Goal: Transaction & Acquisition: Purchase product/service

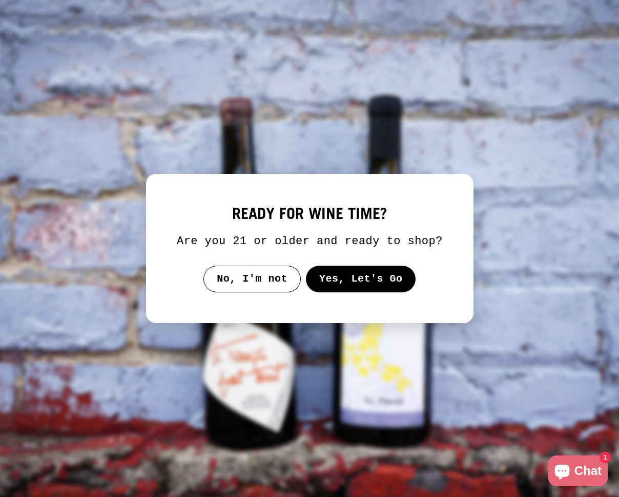
click at [358, 286] on button "Yes, Let's Go" at bounding box center [361, 279] width 110 height 27
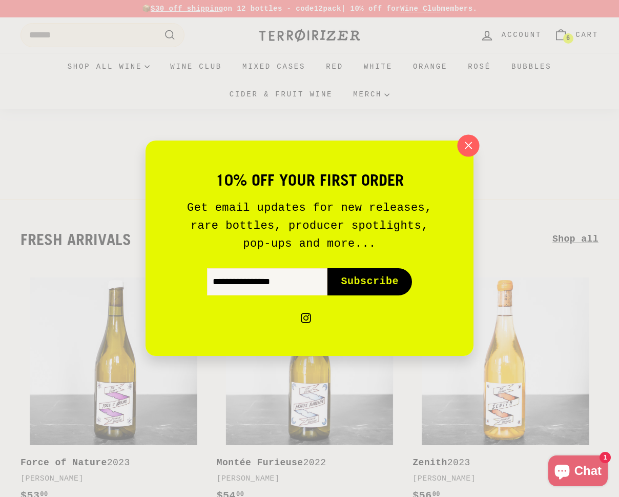
click at [470, 144] on icon "button" at bounding box center [468, 145] width 15 height 15
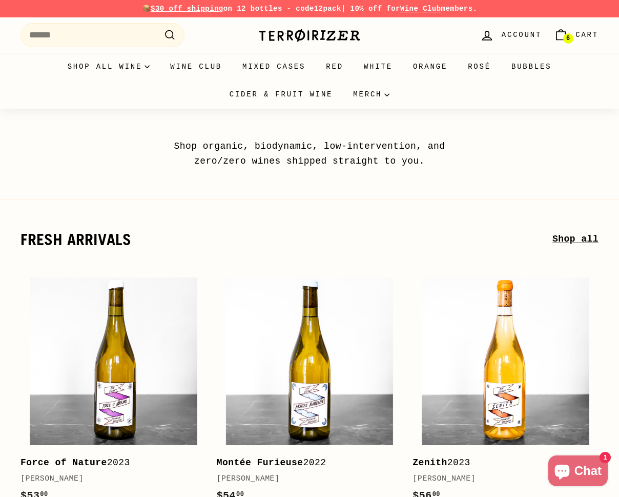
click at [573, 29] on link "6 Cart" at bounding box center [576, 35] width 57 height 30
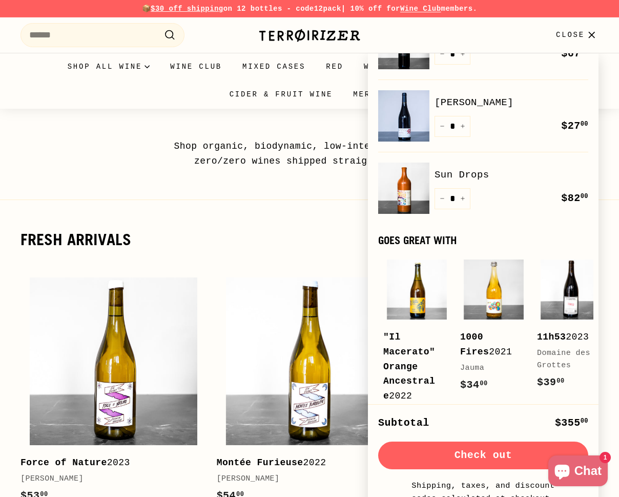
scroll to position [118, 0]
click at [474, 174] on link "Sun Drops" at bounding box center [512, 174] width 154 height 15
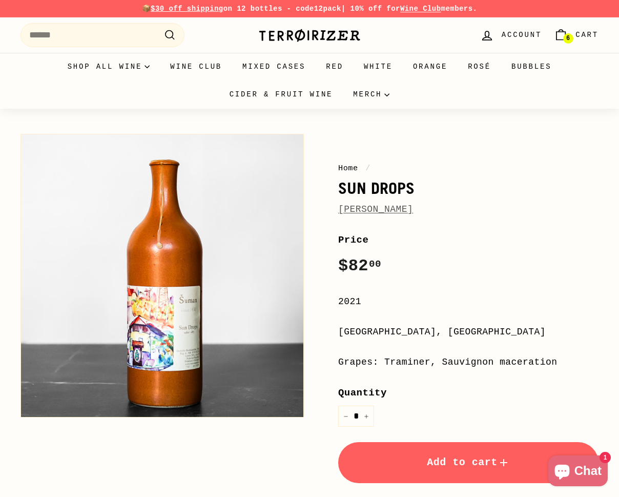
click at [404, 208] on link "[PERSON_NAME]" at bounding box center [375, 209] width 75 height 10
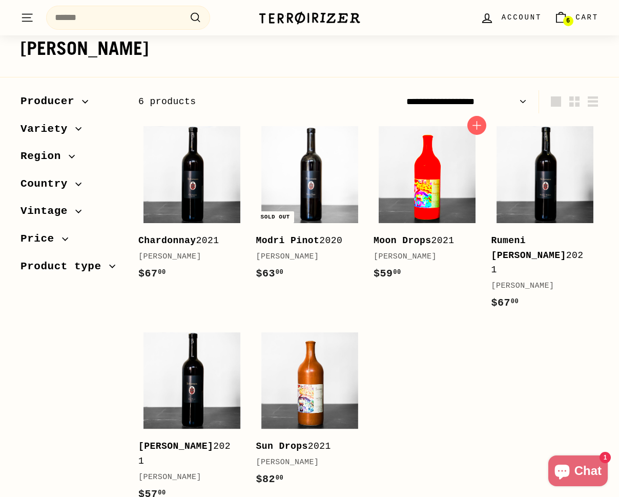
scroll to position [107, 0]
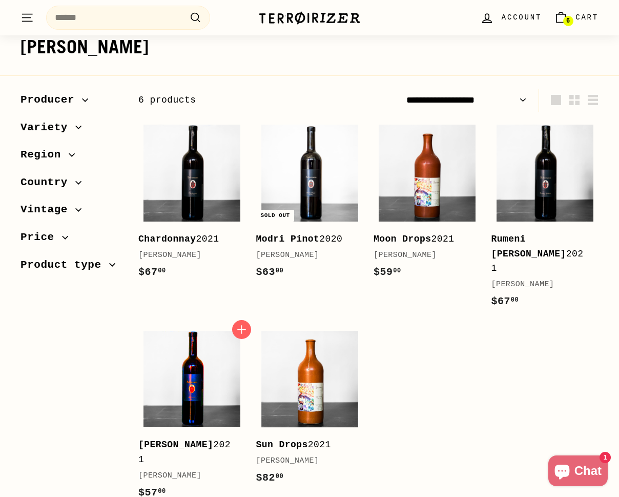
click at [219, 336] on img at bounding box center [192, 379] width 97 height 97
click at [570, 24] on span "6" at bounding box center [568, 21] width 4 height 6
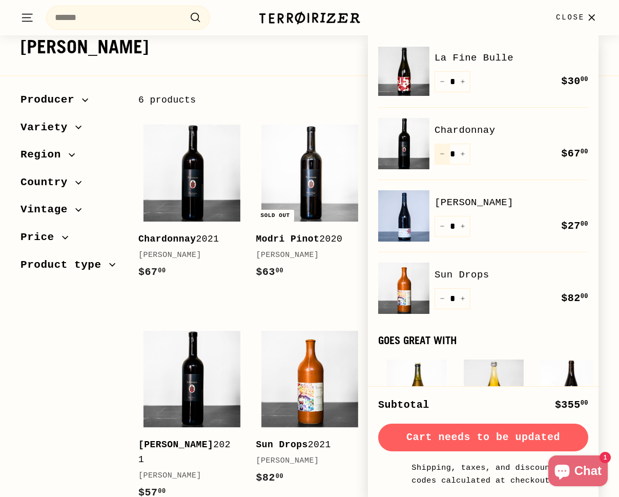
click at [440, 158] on button "−" at bounding box center [442, 154] width 15 height 21
type input "*"
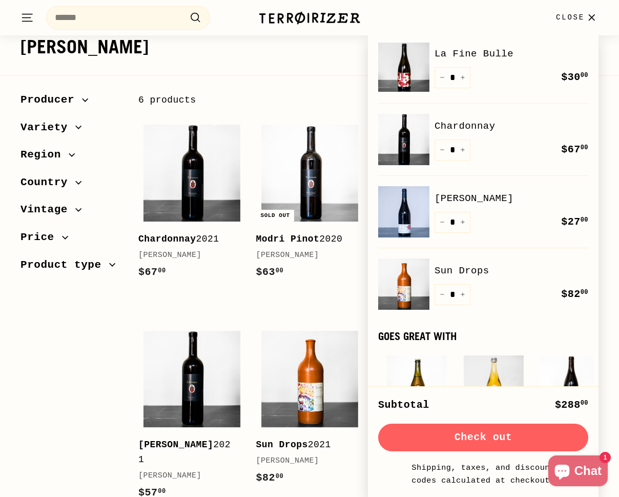
scroll to position [4, 0]
click at [475, 202] on link "[PERSON_NAME]" at bounding box center [512, 198] width 154 height 15
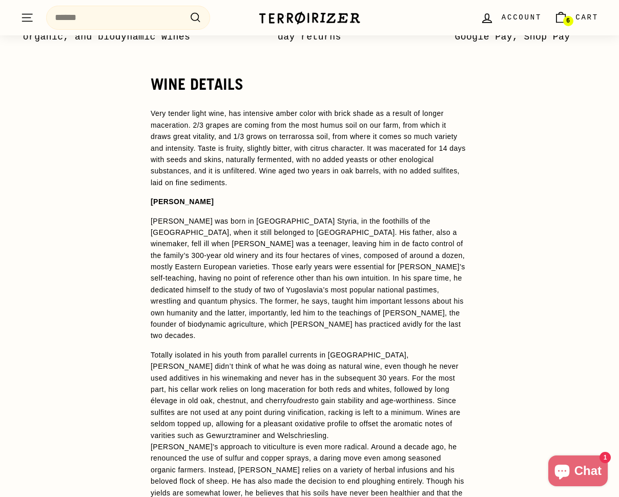
scroll to position [797, 0]
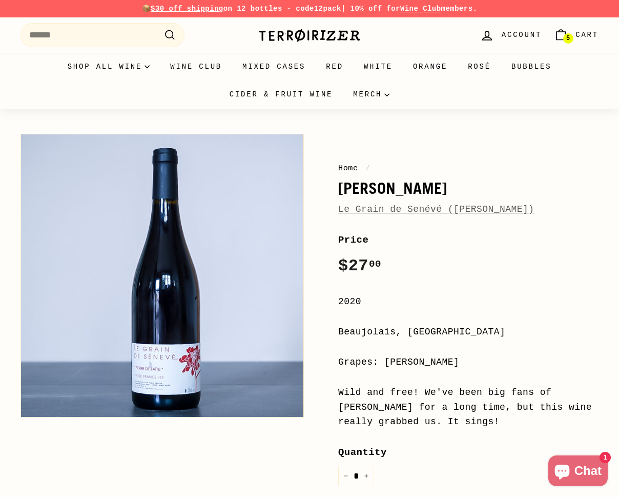
click at [578, 39] on span "Cart" at bounding box center [587, 34] width 23 height 11
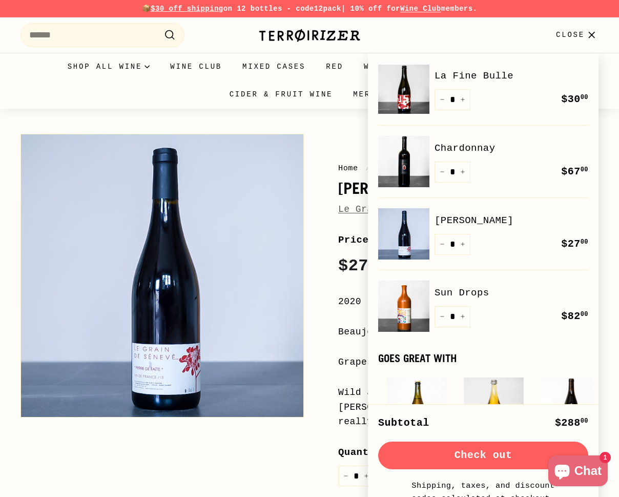
click at [469, 78] on link "La Fine Bulle" at bounding box center [512, 75] width 154 height 15
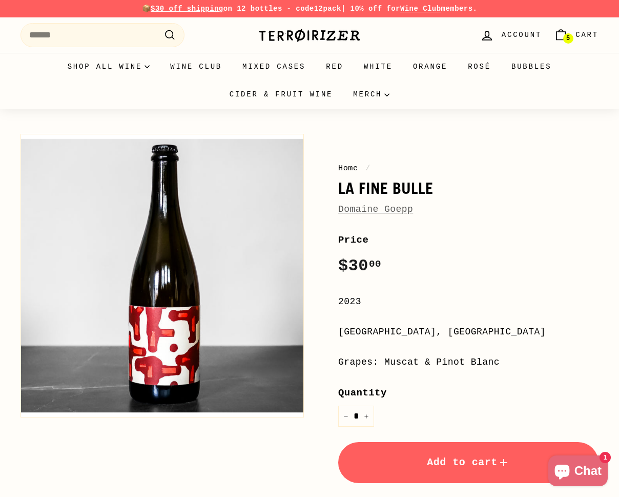
scroll to position [3, 0]
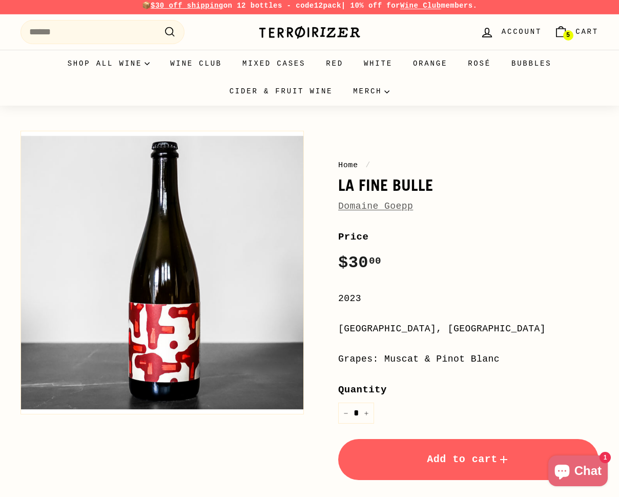
click at [586, 39] on link "5 Cart" at bounding box center [576, 32] width 57 height 30
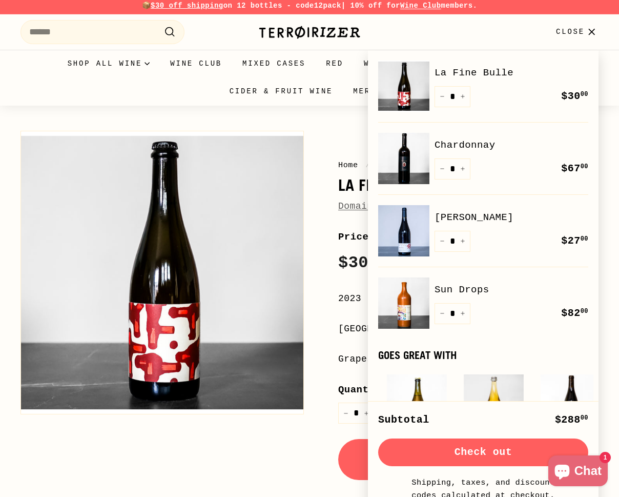
click at [168, 38] on icon ".cls-1{fill:none;stroke:#000;stroke-miterlimit:10;stroke-width:2px}" at bounding box center [170, 32] width 13 height 13
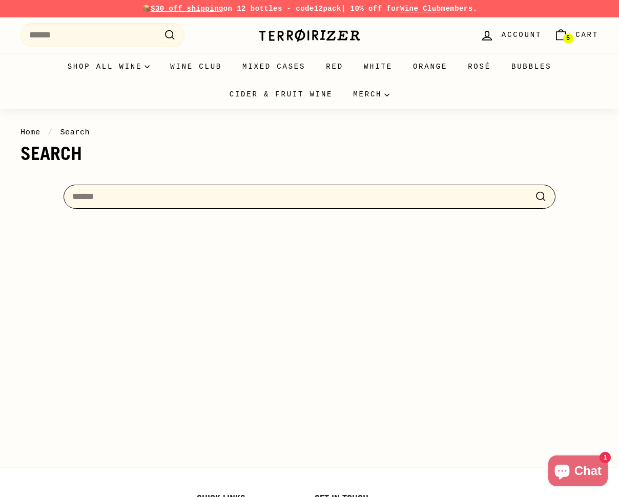
click at [161, 190] on input "Search" at bounding box center [310, 197] width 492 height 24
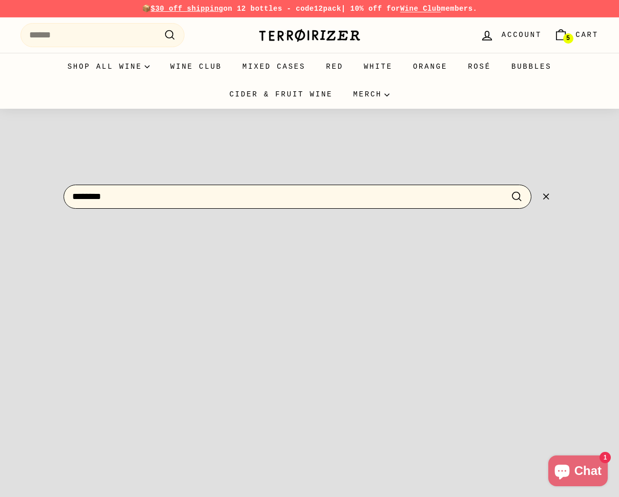
type input "********"
click at [517, 196] on button ".cls-1{fill:none;stroke:#000;stroke-miterlimit:10;stroke-width:2px} Search" at bounding box center [517, 197] width 19 height 16
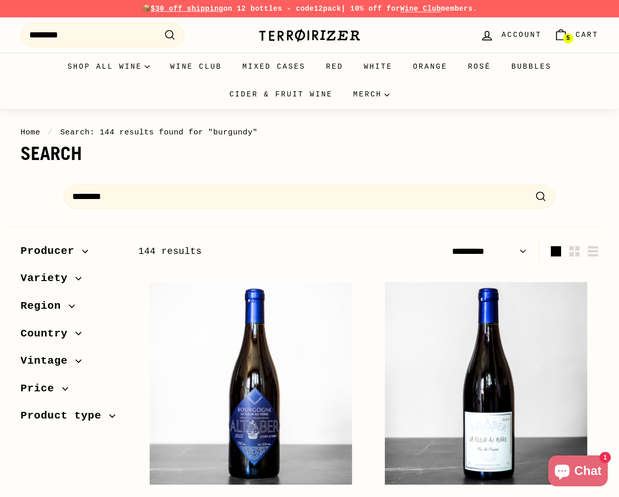
select select "*********"
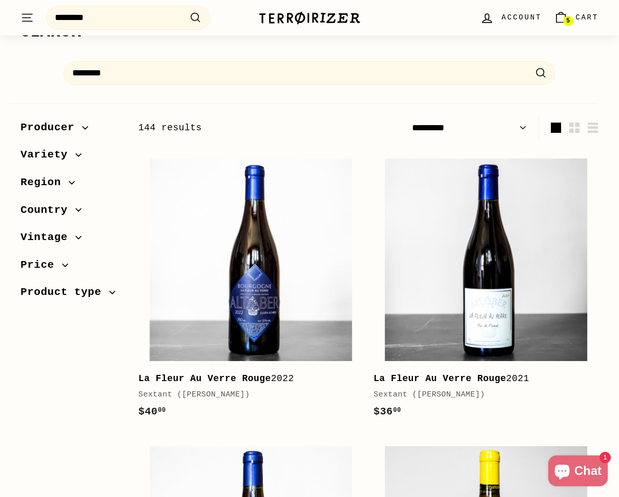
scroll to position [129, 0]
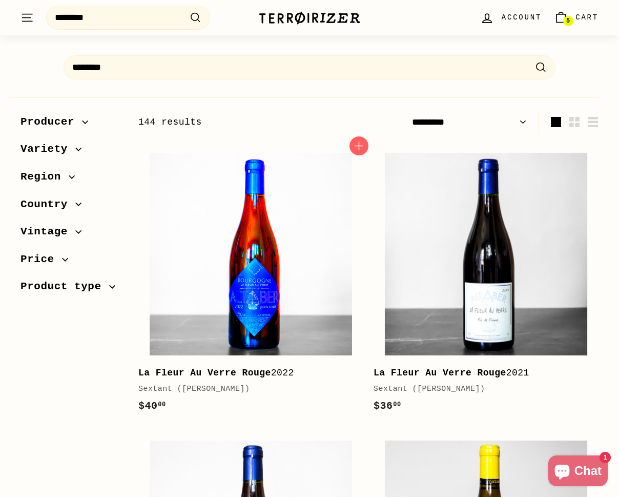
click at [311, 210] on img at bounding box center [251, 254] width 202 height 202
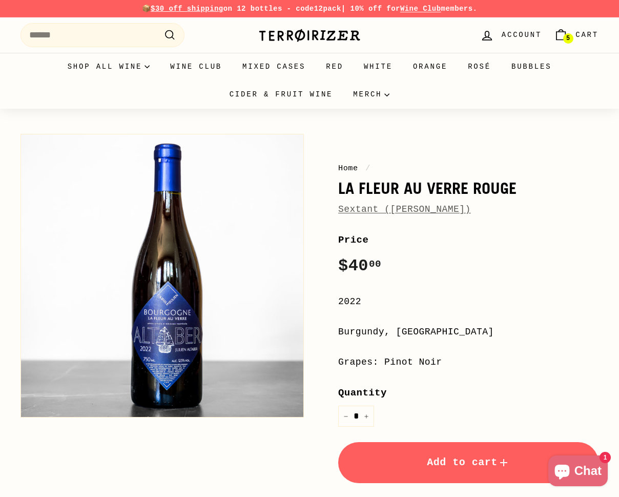
click at [409, 465] on button "Add to cart" at bounding box center [468, 462] width 260 height 41
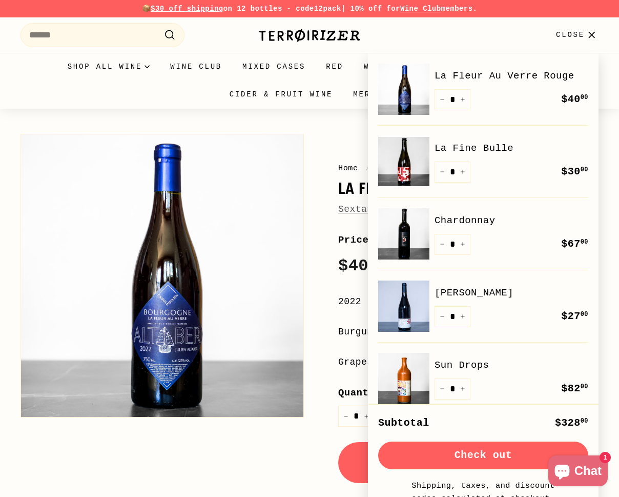
click at [454, 365] on link "Sun Drops" at bounding box center [512, 364] width 154 height 15
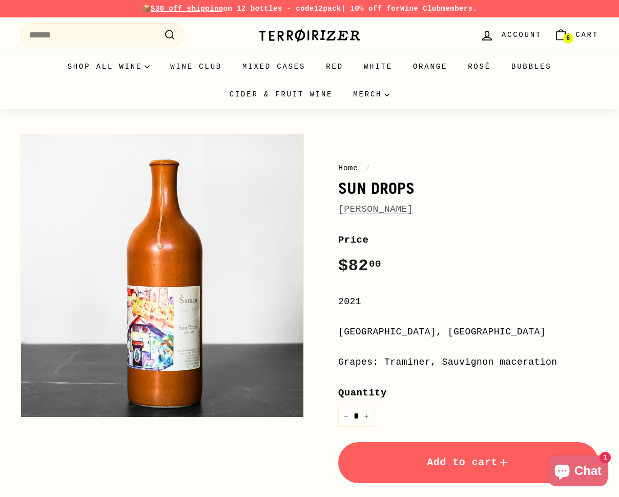
click at [400, 210] on link "[PERSON_NAME]" at bounding box center [375, 209] width 75 height 10
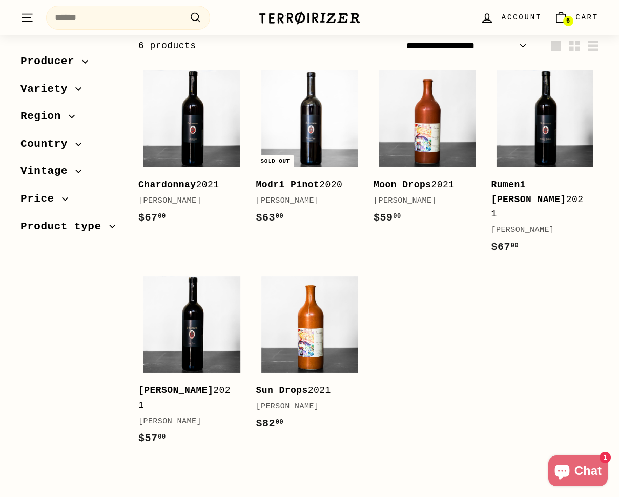
scroll to position [162, 0]
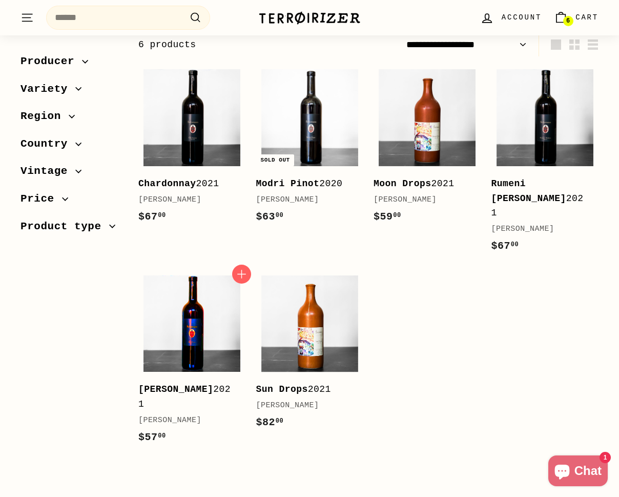
click at [202, 287] on img at bounding box center [192, 323] width 97 height 97
click at [520, 134] on img at bounding box center [545, 117] width 97 height 97
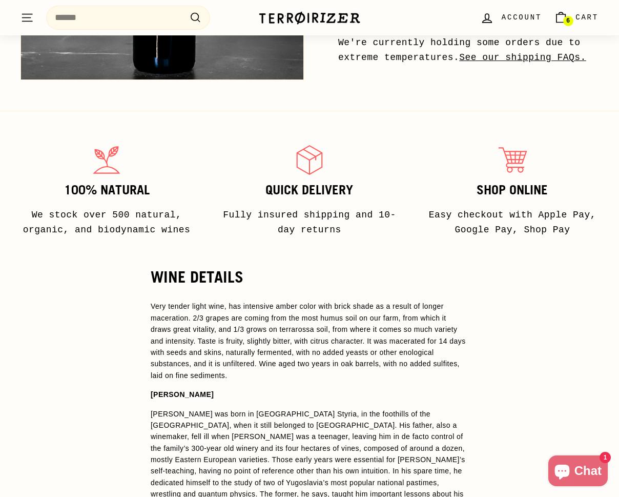
scroll to position [604, 0]
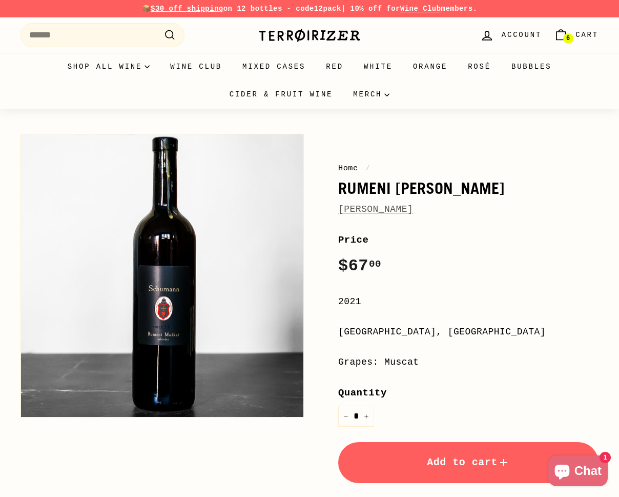
click at [444, 456] on span "Add to cart" at bounding box center [468, 462] width 83 height 12
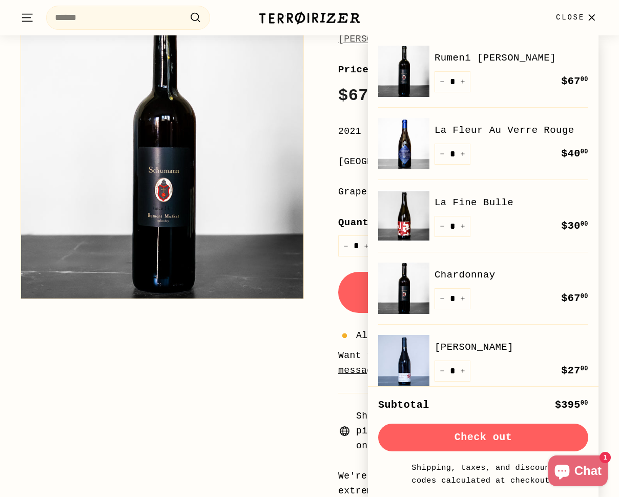
scroll to position [173, 0]
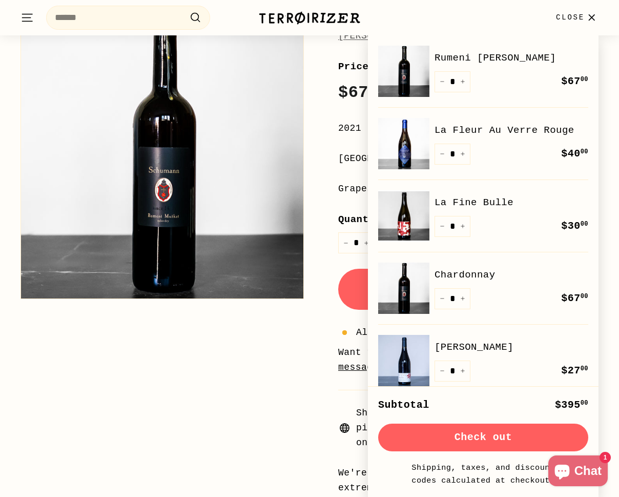
click at [478, 423] on div "Subtotal $395 00 Check out Shipping, taxes, and discount codes calculated at ch…" at bounding box center [483, 441] width 231 height 111
click at [594, 18] on icon "button" at bounding box center [592, 18] width 14 height 14
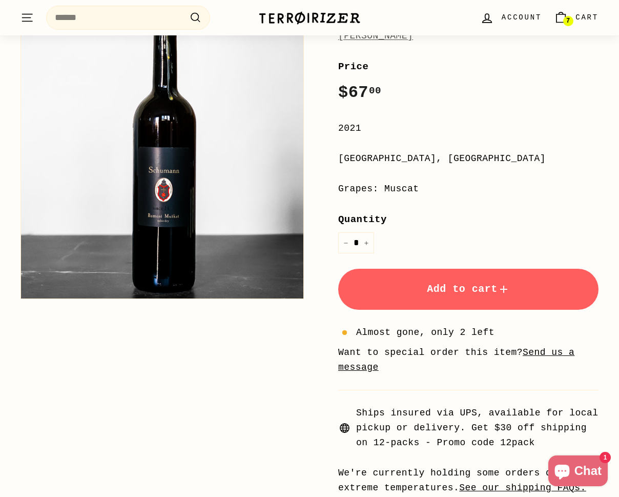
click at [574, 16] on link "7 Cart" at bounding box center [576, 18] width 57 height 30
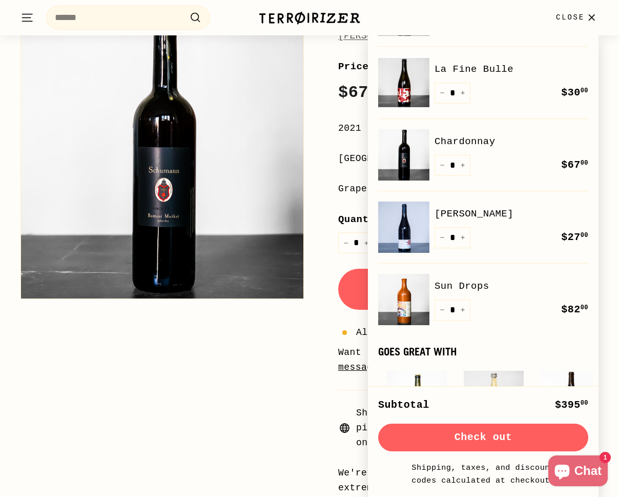
scroll to position [146, 0]
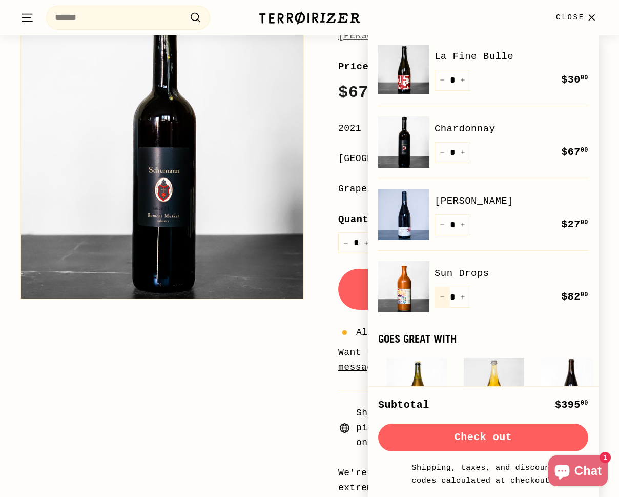
click at [443, 296] on icon "Reduce item quantity by one" at bounding box center [442, 296] width 5 height 5
type input "*"
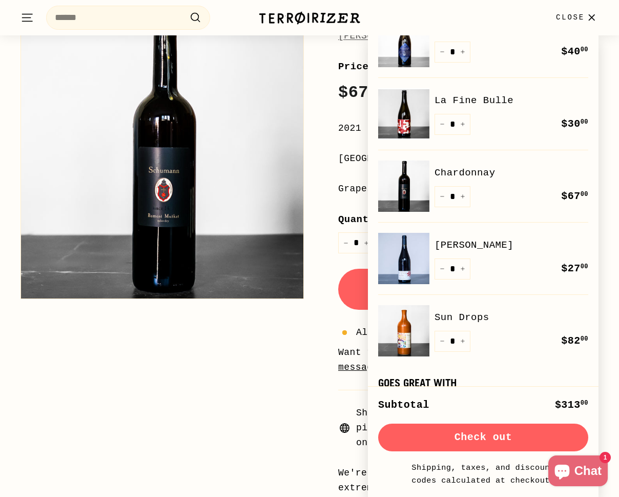
scroll to position [97, 0]
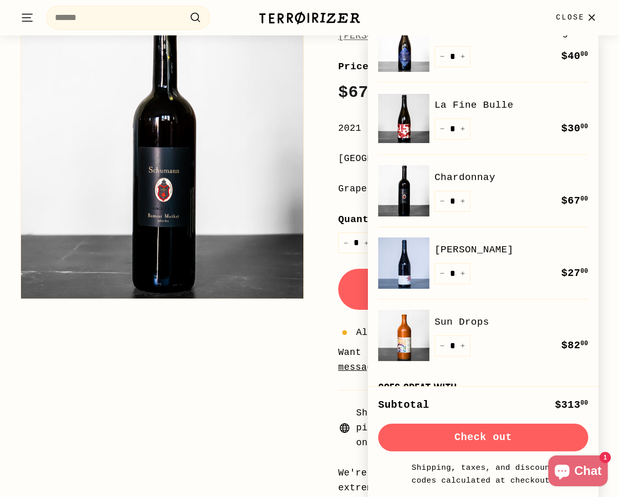
click at [475, 249] on link "[PERSON_NAME]" at bounding box center [512, 249] width 154 height 15
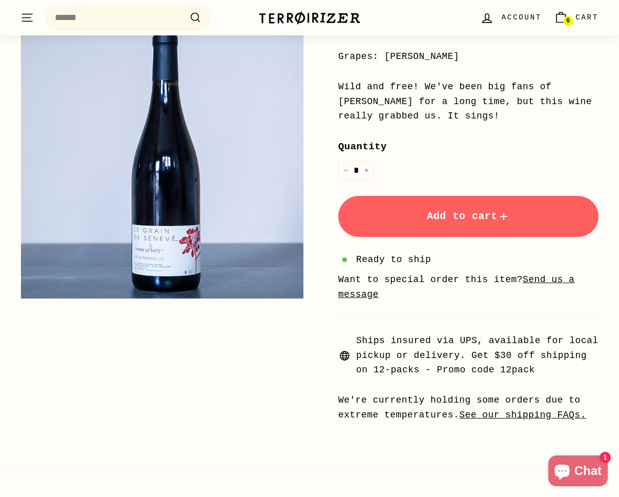
scroll to position [307, 0]
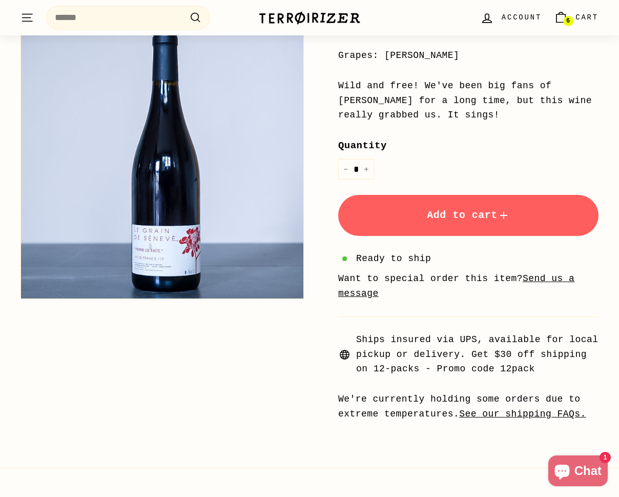
click at [585, 16] on span "Cart" at bounding box center [587, 17] width 23 height 11
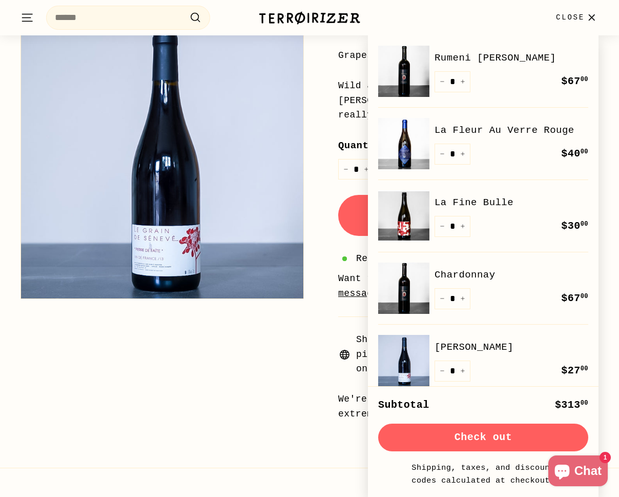
click at [480, 206] on link "La Fine Bulle" at bounding box center [512, 202] width 154 height 15
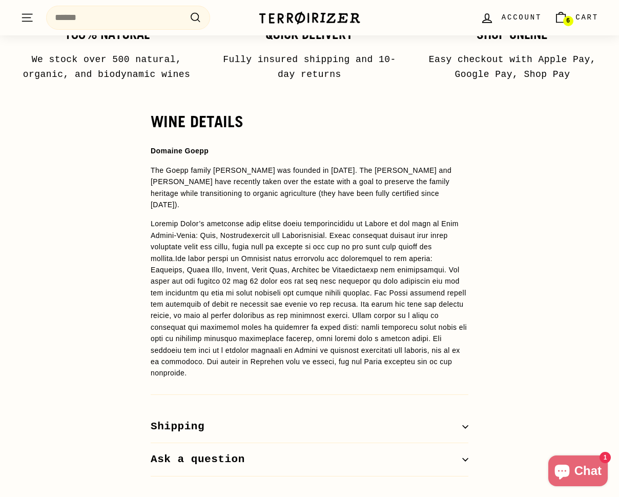
scroll to position [759, 0]
click at [580, 22] on span "Cart" at bounding box center [587, 17] width 23 height 11
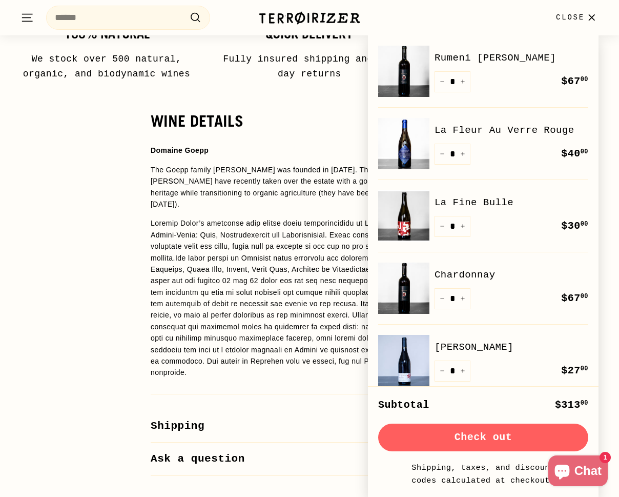
click at [496, 60] on link "Rumeni [PERSON_NAME]" at bounding box center [512, 57] width 154 height 15
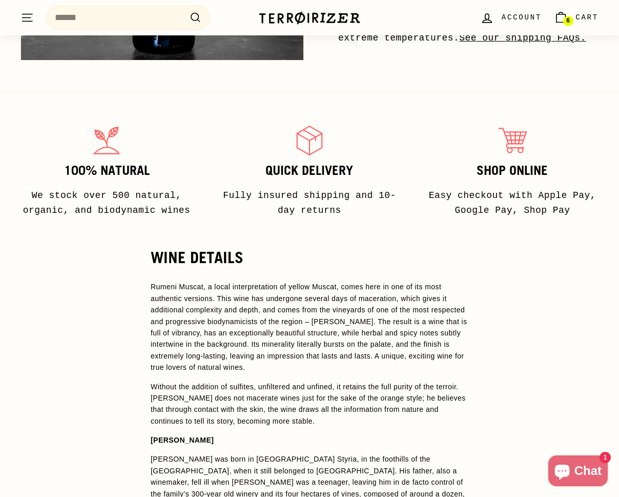
scroll to position [624, 0]
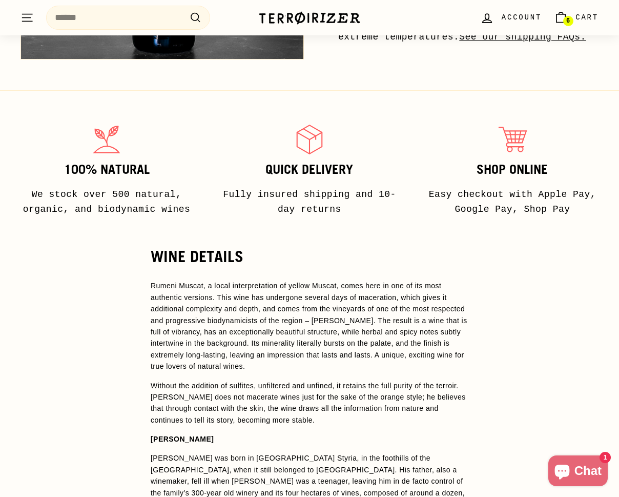
click at [573, 13] on link "6 Cart" at bounding box center [576, 18] width 57 height 30
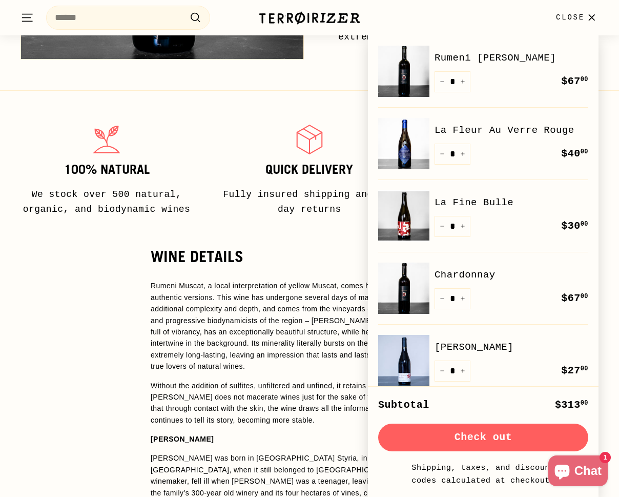
click at [497, 127] on link "La Fleur Au Verre Rouge" at bounding box center [512, 130] width 154 height 15
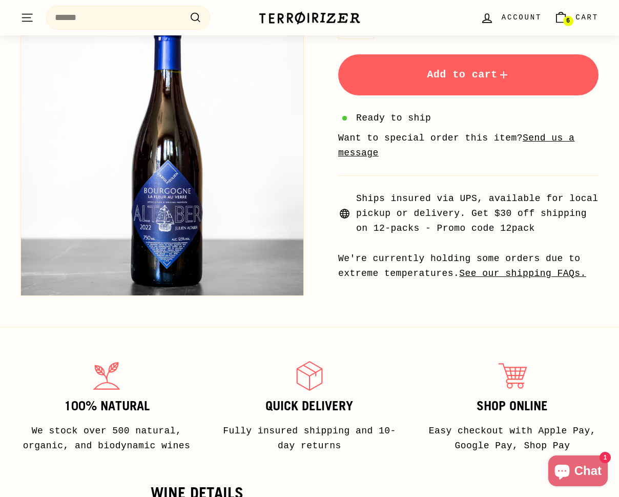
scroll to position [385, 0]
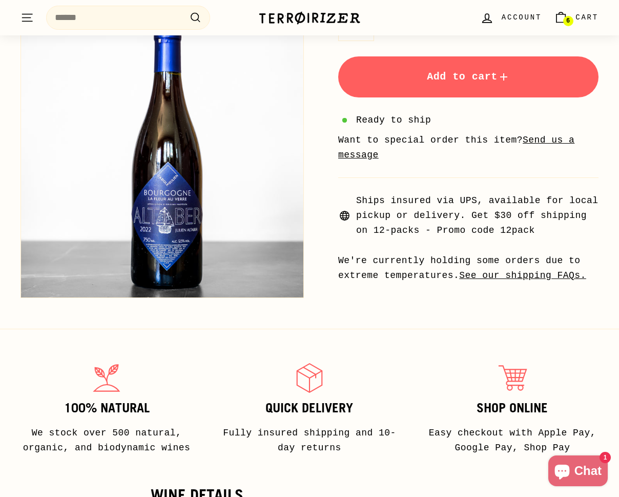
click at [586, 14] on span "Cart" at bounding box center [587, 17] width 23 height 11
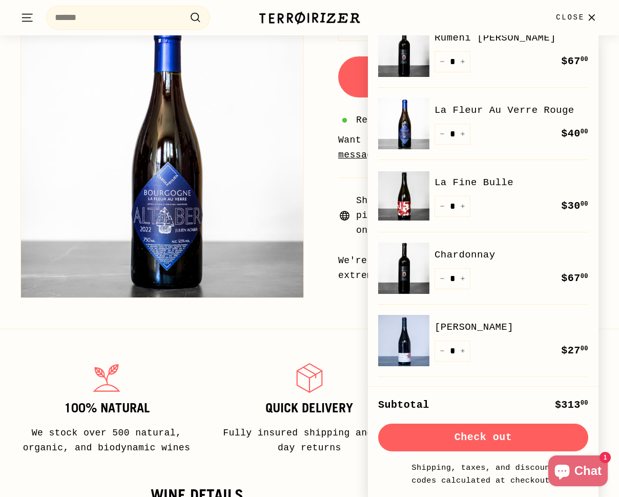
scroll to position [21, 0]
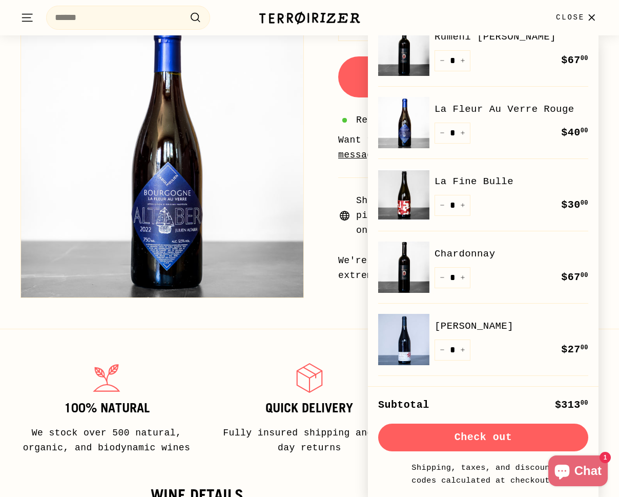
click at [478, 257] on link "Chardonnay" at bounding box center [512, 253] width 154 height 15
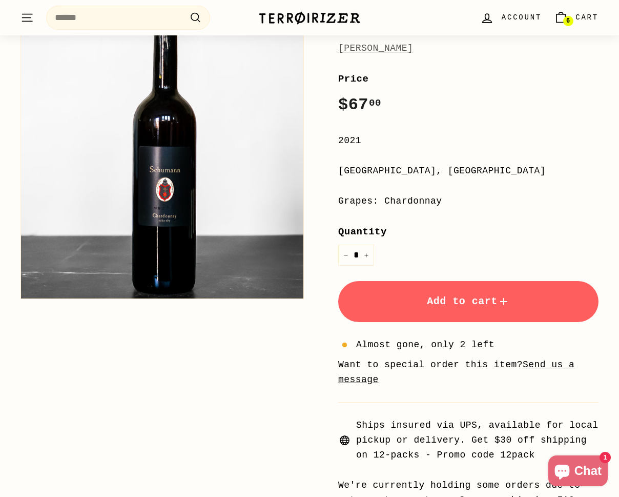
scroll to position [172, 0]
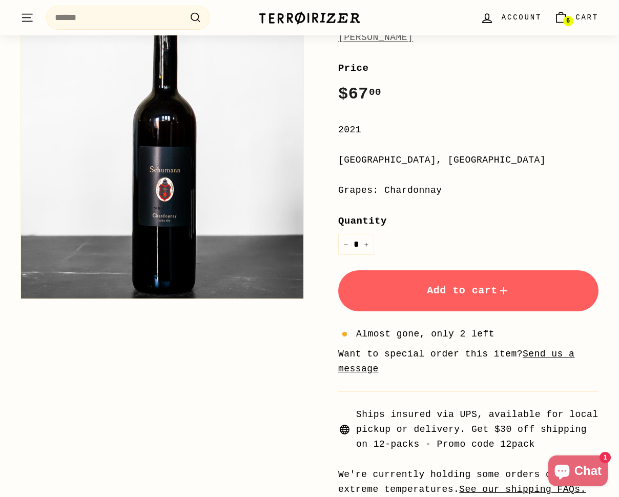
click at [583, 18] on span "Cart" at bounding box center [587, 17] width 23 height 11
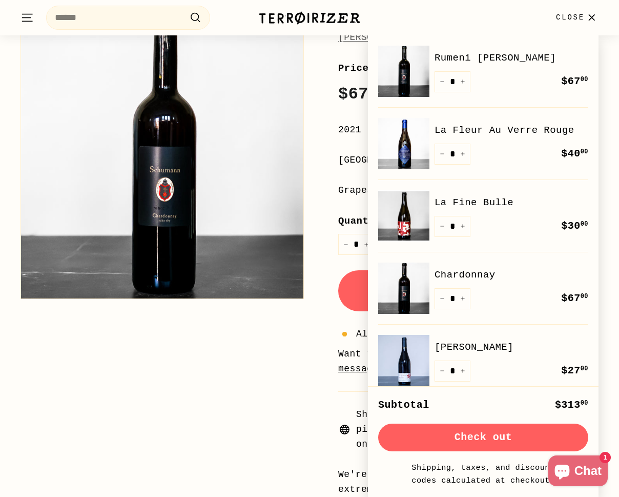
click at [481, 54] on link "Rumeni [PERSON_NAME]" at bounding box center [512, 57] width 154 height 15
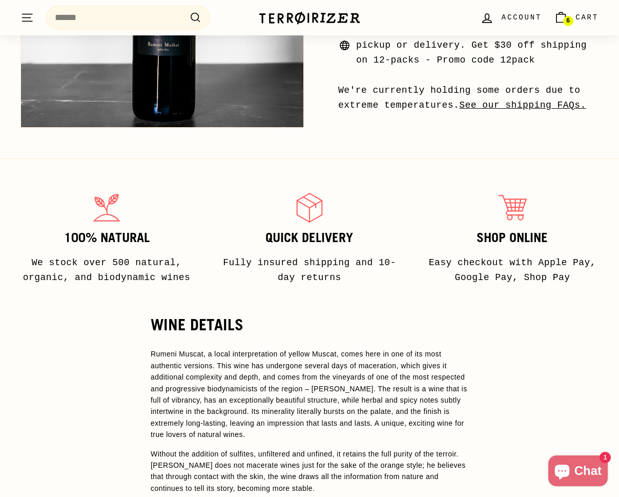
scroll to position [557, 0]
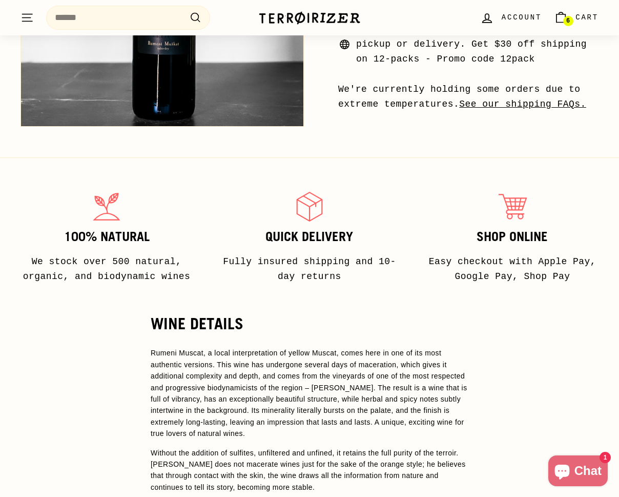
click at [585, 15] on span "Cart" at bounding box center [587, 17] width 23 height 11
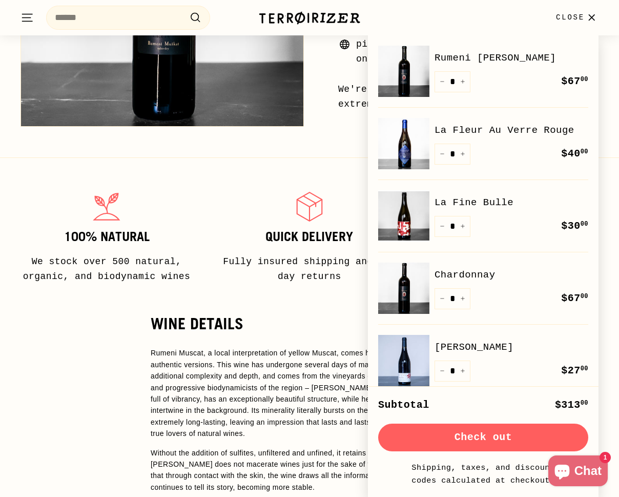
click at [486, 442] on button "Check out" at bounding box center [483, 437] width 210 height 28
